Goal: Navigation & Orientation: Understand site structure

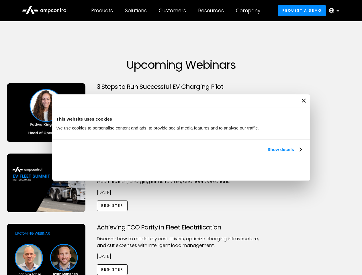
click at [267, 153] on link "Show details" at bounding box center [284, 149] width 34 height 7
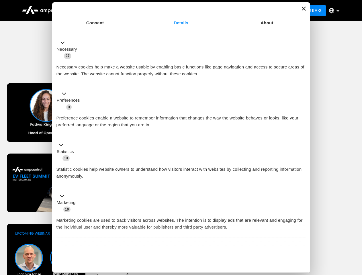
click at [302, 237] on div "Consent Details [#IABV2SETTINGS#] About This website uses cookies We use cookie…" at bounding box center [181, 137] width 258 height 270
click at [356, 231] on div "Achieving TCO Parity in Fleet Electrification Discover how to model key cost dr…" at bounding box center [181, 269] width 360 height 90
click at [176, 11] on div "Customers" at bounding box center [172, 10] width 27 height 6
click at [102, 11] on div "Products" at bounding box center [102, 10] width 22 height 6
click at [136, 11] on div "Solutions" at bounding box center [136, 10] width 22 height 6
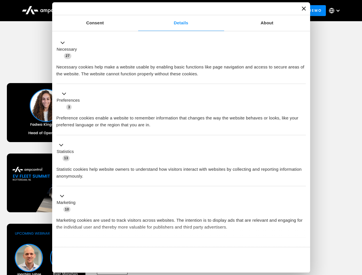
click at [173, 11] on div "Customers" at bounding box center [172, 10] width 27 height 6
click at [212, 11] on div "Resources" at bounding box center [211, 10] width 26 height 6
click at [250, 11] on div "Company" at bounding box center [248, 10] width 24 height 6
click at [336, 11] on div at bounding box center [338, 10] width 5 height 5
